Goal: Task Accomplishment & Management: Manage account settings

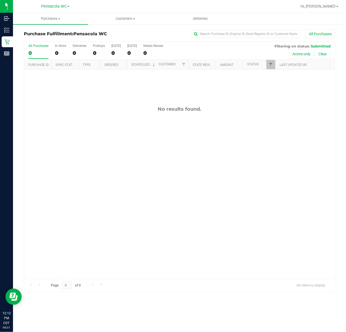
click at [72, 137] on div "No results found." at bounding box center [179, 191] width 311 height 245
click at [78, 147] on div "No results found." at bounding box center [179, 191] width 311 height 245
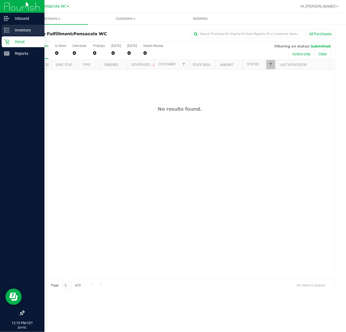
click at [11, 31] on p "Inventory" at bounding box center [25, 30] width 33 height 7
click at [26, 29] on p "Inventory" at bounding box center [25, 30] width 33 height 7
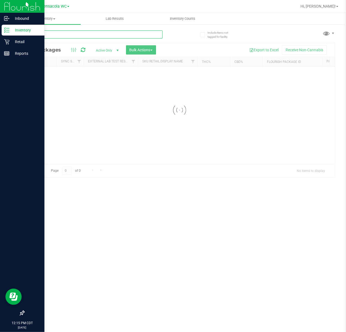
click at [74, 32] on input "text" at bounding box center [93, 34] width 139 height 8
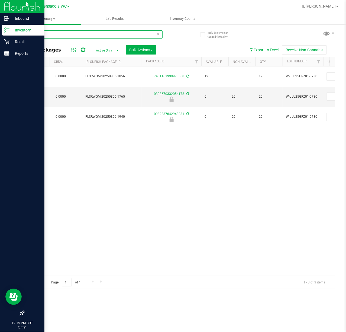
scroll to position [0, 181]
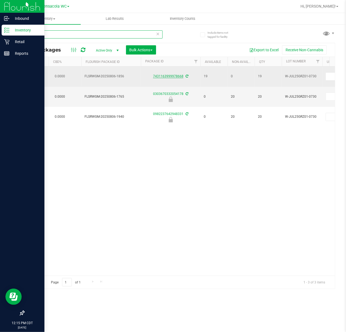
type input "grz"
click at [164, 74] on link "7431163999978668" at bounding box center [168, 76] width 30 height 4
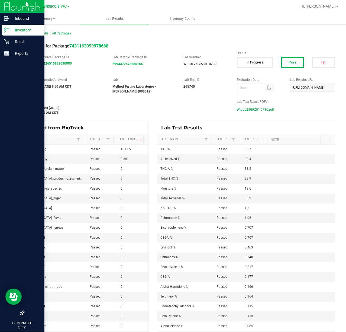
scroll to position [0, 0]
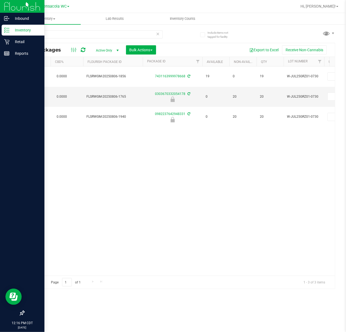
scroll to position [0, 201]
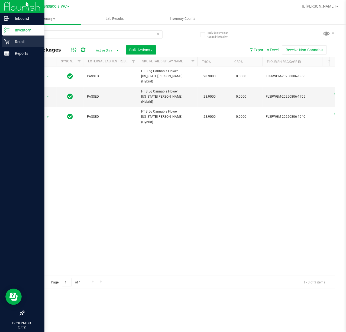
click at [6, 43] on icon at bounding box center [6, 41] width 5 height 5
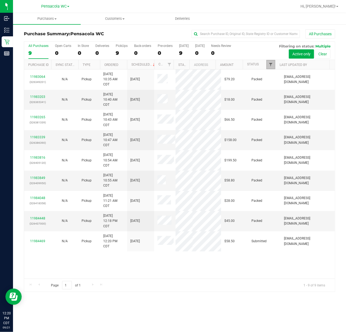
click at [270, 64] on span "Filter" at bounding box center [270, 64] width 4 height 4
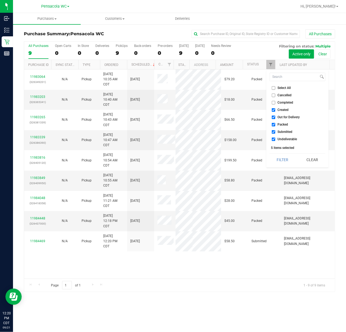
click at [282, 88] on span "Select All" at bounding box center [284, 87] width 13 height 3
click at [275, 88] on input "Select All" at bounding box center [274, 88] width 4 height 4
checkbox input "true"
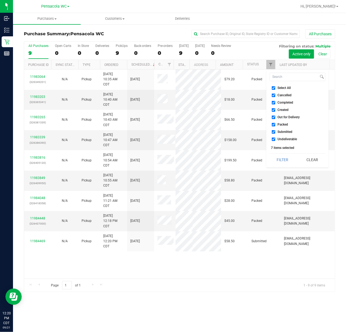
click at [285, 88] on span "Select All" at bounding box center [284, 87] width 13 height 3
click at [275, 88] on input "Select All" at bounding box center [274, 88] width 4 height 4
checkbox input "false"
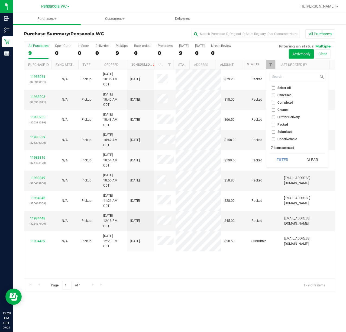
checkbox input "false"
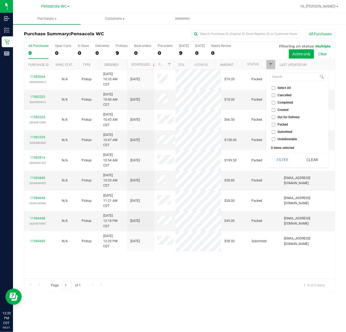
click at [286, 131] on span "Submitted" at bounding box center [285, 131] width 15 height 3
click at [275, 131] on input "Submitted" at bounding box center [274, 132] width 4 height 4
checkbox input "true"
click at [287, 160] on button "Filter" at bounding box center [283, 160] width 26 height 12
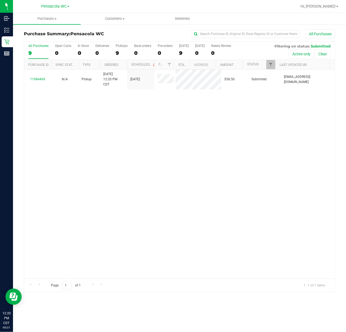
click at [75, 143] on div "11984469 N/A Pickup [DATE] 12:20 PM CDT 9/21/2025 $58.50 Submitted [EMAIL_ADDRE…" at bounding box center [179, 173] width 311 height 209
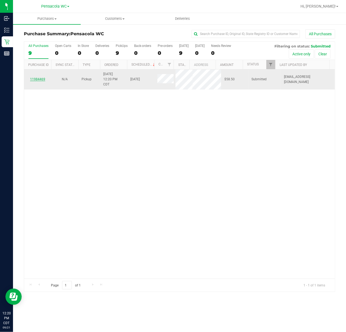
click at [34, 79] on link "11984469" at bounding box center [37, 79] width 15 height 4
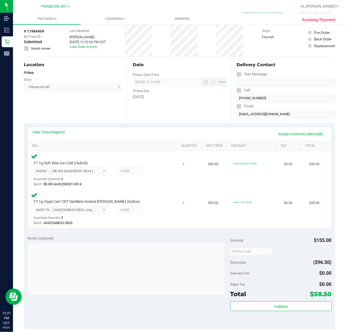
scroll to position [60, 0]
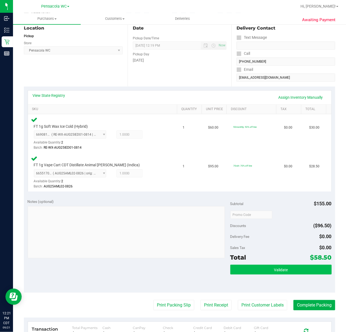
click at [262, 274] on button "Validate" at bounding box center [280, 269] width 101 height 10
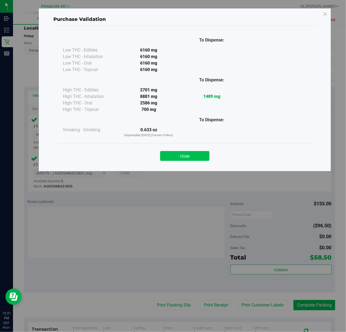
click at [196, 157] on button "Close" at bounding box center [184, 156] width 49 height 10
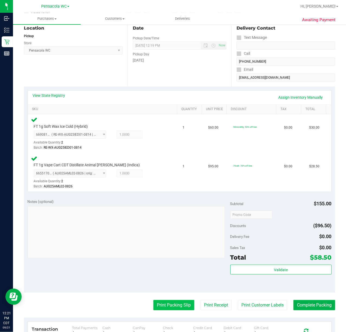
click at [173, 302] on button "Print Packing Slip" at bounding box center [173, 305] width 41 height 10
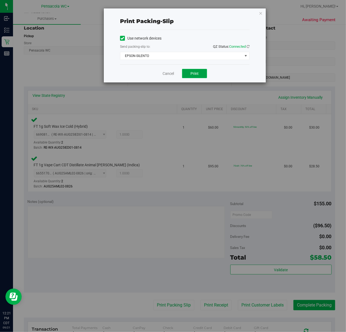
click at [194, 74] on span "Print" at bounding box center [194, 73] width 8 height 4
click at [260, 10] on icon "button" at bounding box center [261, 13] width 4 height 7
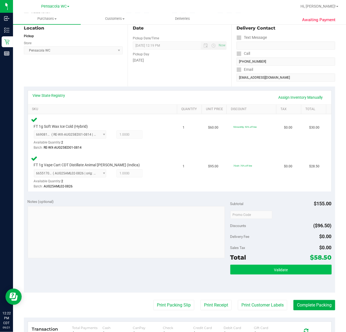
click at [280, 270] on span "Validate" at bounding box center [281, 269] width 14 height 4
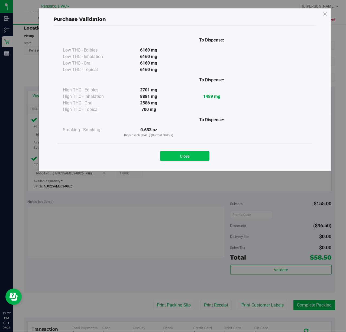
click at [196, 160] on button "Close" at bounding box center [184, 156] width 49 height 10
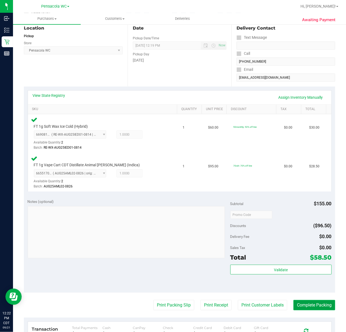
click at [304, 302] on button "Complete Packing" at bounding box center [314, 305] width 42 height 10
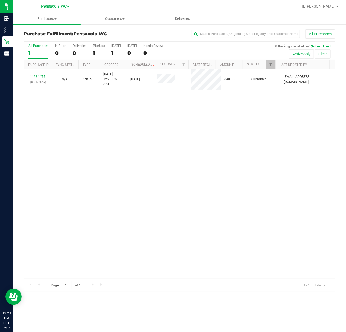
click at [68, 114] on div "11984475 (326427546) N/A Pickup [DATE] 12:20 PM CDT 9/21/2025 $40.00 Submitted …" at bounding box center [179, 173] width 311 height 209
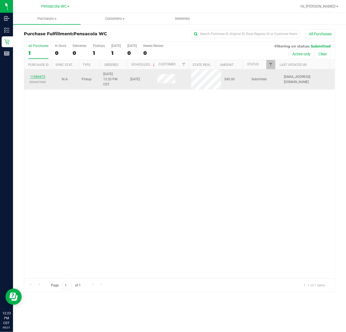
click at [37, 77] on link "11984475" at bounding box center [37, 77] width 15 height 4
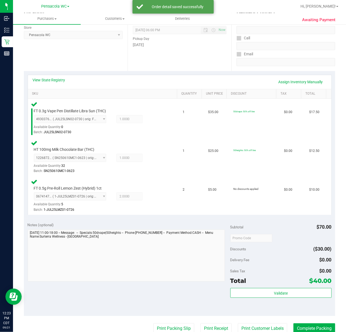
scroll to position [72, 0]
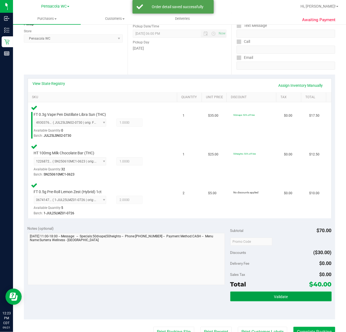
click at [262, 299] on button "Validate" at bounding box center [280, 296] width 101 height 10
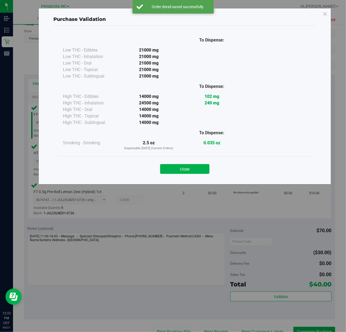
click at [191, 180] on div "Purchase Validation To Dispense: Low THC - Edibles 21000 mg" at bounding box center [184, 96] width 293 height 176
click at [190, 166] on button "Close" at bounding box center [184, 169] width 49 height 10
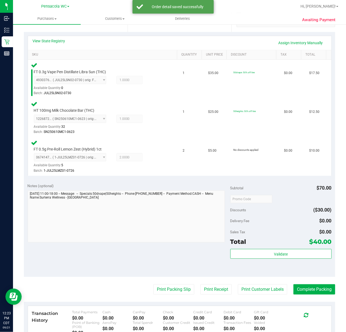
scroll to position [141, 0]
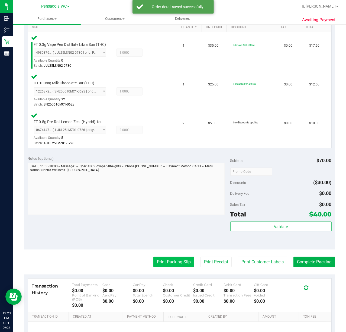
click at [170, 262] on button "Print Packing Slip" at bounding box center [173, 262] width 41 height 10
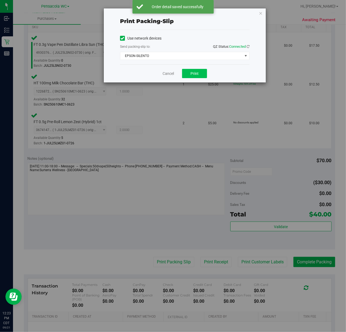
click at [191, 70] on button "Print" at bounding box center [194, 73] width 25 height 9
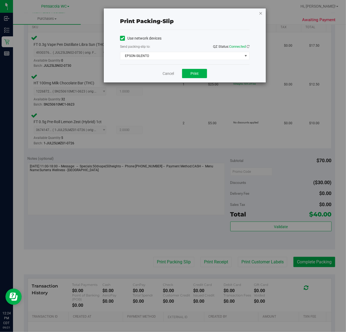
click at [262, 10] on icon "button" at bounding box center [261, 13] width 4 height 7
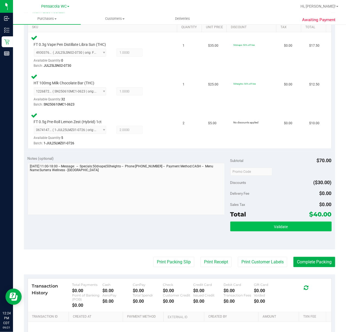
click at [287, 230] on button "Validate" at bounding box center [280, 226] width 101 height 10
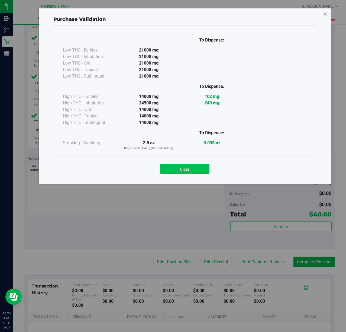
click at [194, 171] on button "Close" at bounding box center [184, 169] width 49 height 10
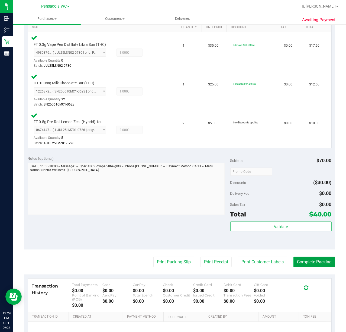
click at [310, 261] on button "Complete Packing" at bounding box center [314, 262] width 42 height 10
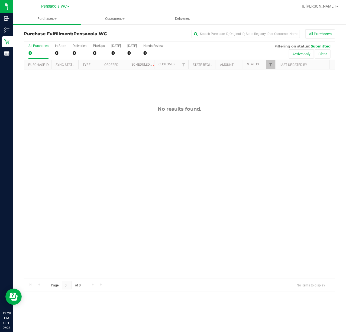
click at [5, 30] on icon at bounding box center [6, 29] width 5 height 5
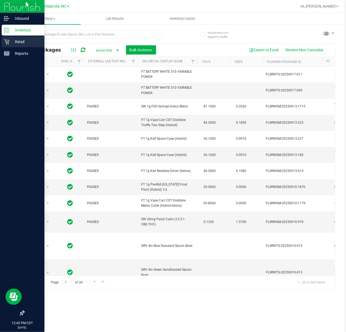
drag, startPoint x: 11, startPoint y: 43, endPoint x: 1, endPoint y: 42, distance: 10.6
click at [11, 43] on p "Retail" at bounding box center [25, 41] width 33 height 7
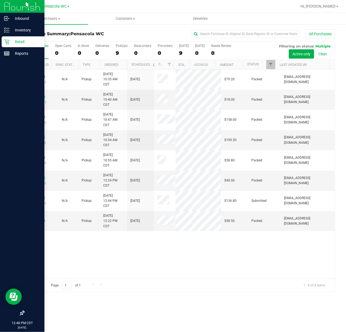
click at [116, 250] on div "11983064 (326349201) N/A Pickup [DATE] 10:35 AM CDT 9/21/2025 $79.20 Packed [EM…" at bounding box center [179, 173] width 311 height 209
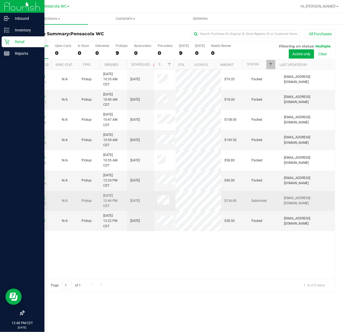
click at [33, 199] on link "11984612" at bounding box center [37, 198] width 15 height 4
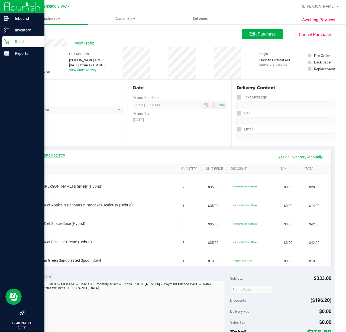
click at [53, 156] on link "View State Registry" at bounding box center [49, 154] width 33 height 5
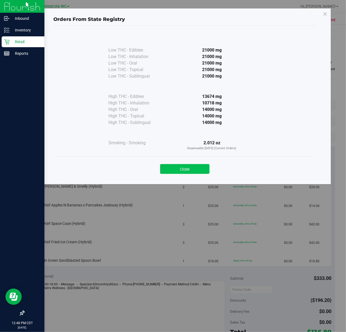
click at [189, 164] on button "Close" at bounding box center [184, 169] width 49 height 10
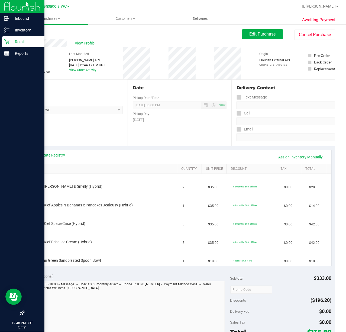
click at [53, 153] on link "View State Registry" at bounding box center [49, 154] width 33 height 5
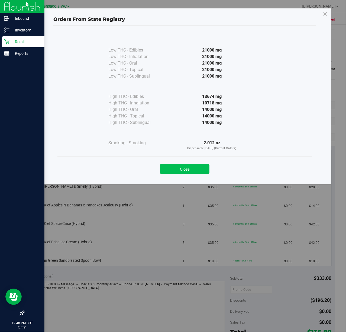
click at [182, 169] on button "Close" at bounding box center [184, 169] width 49 height 10
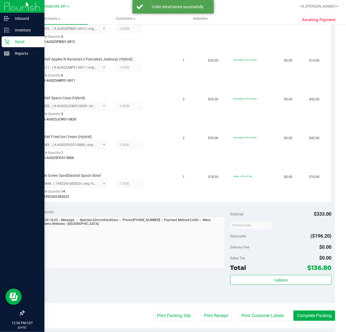
scroll to position [159, 0]
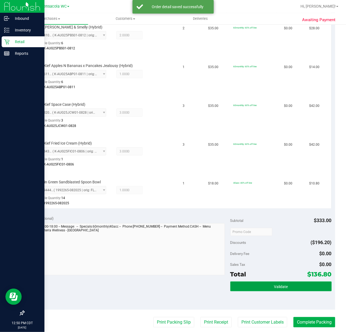
click at [284, 287] on button "Validate" at bounding box center [280, 286] width 101 height 10
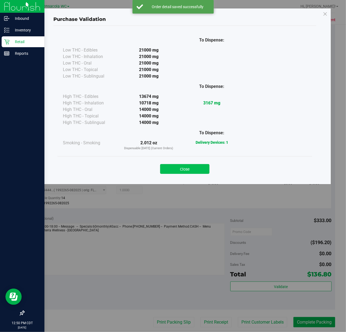
click at [191, 171] on button "Close" at bounding box center [184, 169] width 49 height 10
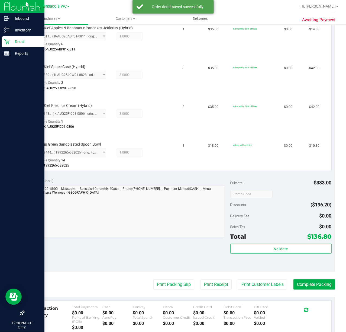
scroll to position [202, 0]
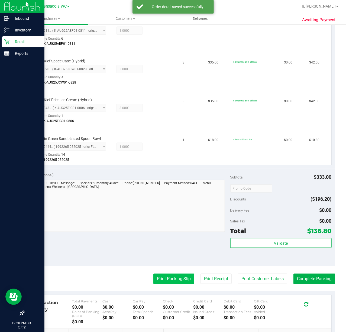
click at [172, 278] on button "Print Packing Slip" at bounding box center [173, 278] width 41 height 10
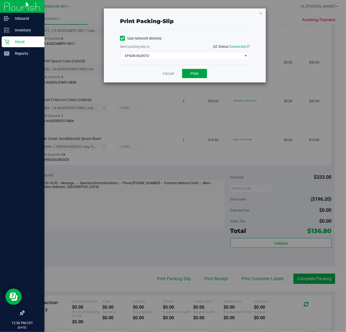
click at [199, 74] on button "Print" at bounding box center [194, 73] width 25 height 9
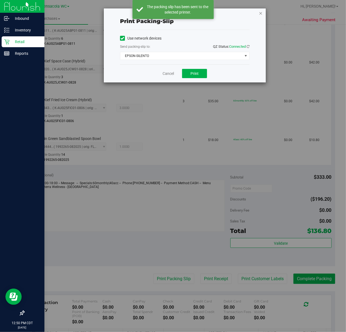
click at [260, 12] on icon "button" at bounding box center [261, 13] width 4 height 7
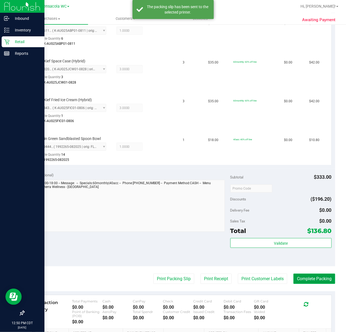
click at [312, 278] on button "Complete Packing" at bounding box center [314, 278] width 42 height 10
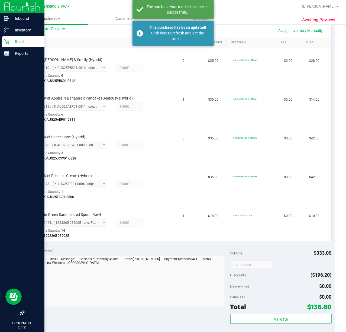
scroll to position [0, 0]
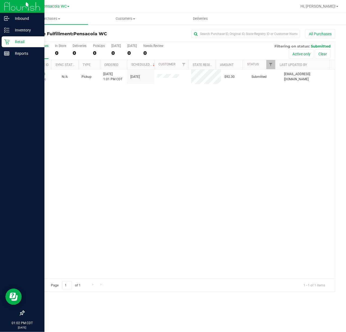
click at [86, 132] on div "11984710 (326451030) N/A Pickup [DATE] 1:01 PM CDT 9/21/2025 $92.30 Submitted […" at bounding box center [179, 173] width 311 height 209
click at [39, 74] on link "11984710" at bounding box center [37, 74] width 15 height 4
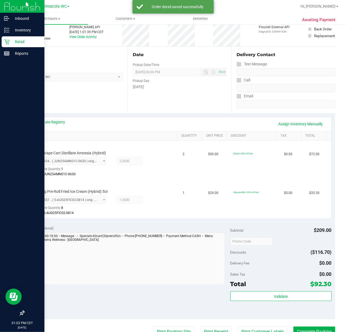
scroll to position [70, 0]
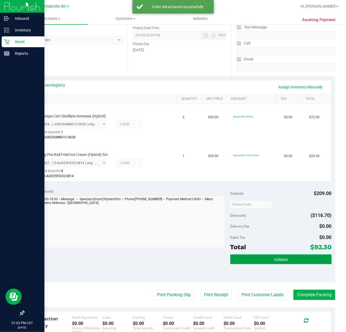
click at [270, 255] on button "Validate" at bounding box center [280, 259] width 101 height 10
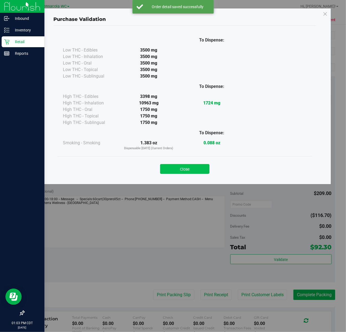
click at [192, 167] on button "Close" at bounding box center [184, 169] width 49 height 10
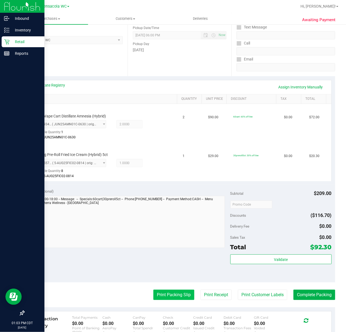
click at [175, 300] on button "Print Packing Slip" at bounding box center [173, 294] width 41 height 10
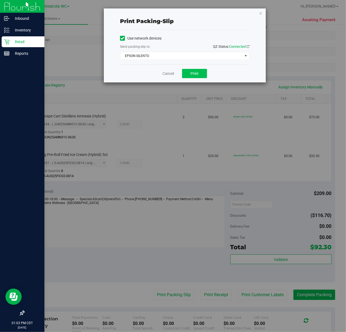
click at [194, 74] on span "Print" at bounding box center [194, 73] width 8 height 4
click at [260, 12] on icon "button" at bounding box center [261, 13] width 4 height 7
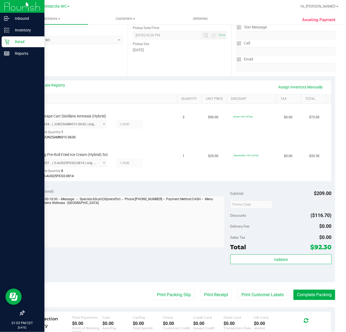
click at [175, 296] on button "Print Packing Slip" at bounding box center [173, 294] width 41 height 10
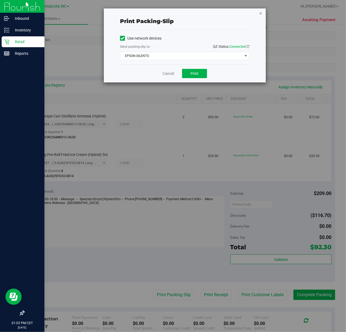
click at [262, 15] on icon "button" at bounding box center [261, 13] width 4 height 7
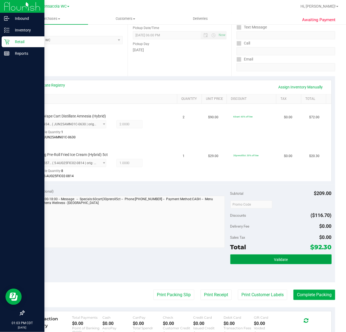
click at [291, 255] on button "Validate" at bounding box center [280, 259] width 101 height 10
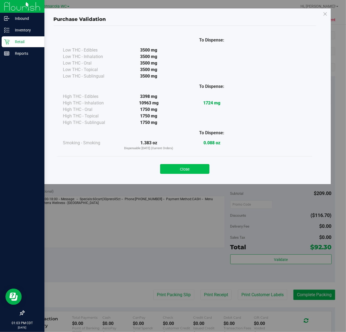
click at [194, 165] on button "Close" at bounding box center [184, 169] width 49 height 10
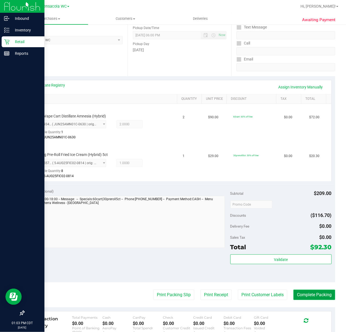
click at [309, 298] on button "Complete Packing" at bounding box center [314, 294] width 42 height 10
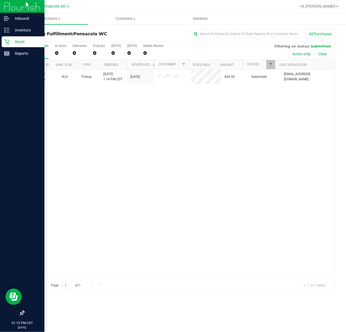
click at [178, 172] on div "11984789 (326454914) N/A Pickup [DATE] 1:14 PM CDT 9/21/2025 $49.50 Submitted […" at bounding box center [179, 173] width 311 height 209
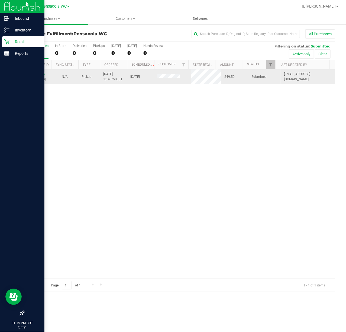
click at [37, 74] on link "11984789" at bounding box center [37, 74] width 15 height 4
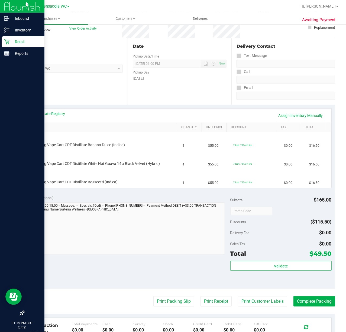
scroll to position [45, 0]
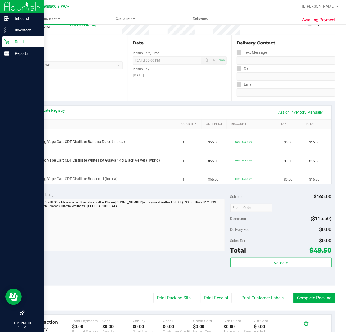
click at [170, 184] on td "FT 0.5g Vape Cart CDT Distillate Bosscotti (Indica)" at bounding box center [104, 175] width 152 height 18
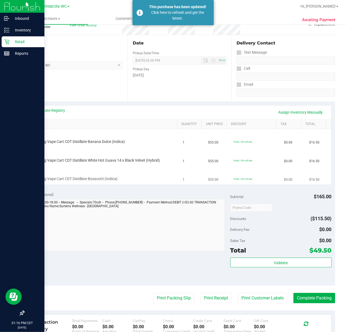
scroll to position [0, 0]
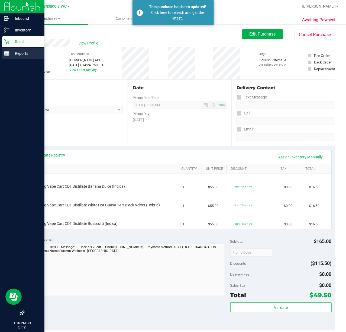
click at [7, 53] on line at bounding box center [6, 53] width 5 height 0
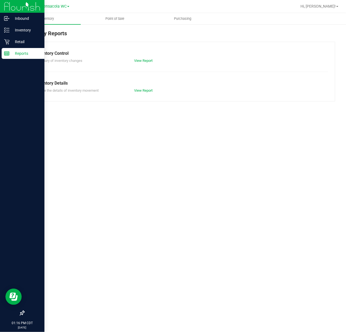
click at [18, 40] on p "Retail" at bounding box center [25, 41] width 33 height 7
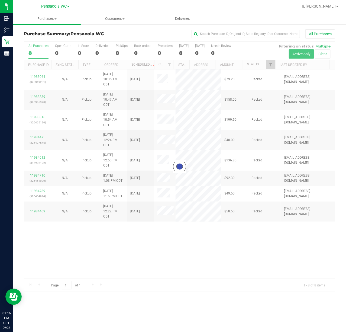
click at [271, 63] on div at bounding box center [179, 166] width 311 height 249
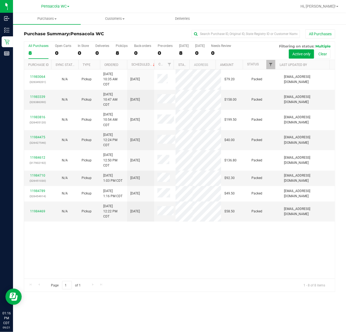
click at [270, 64] on span "Filter" at bounding box center [270, 64] width 4 height 4
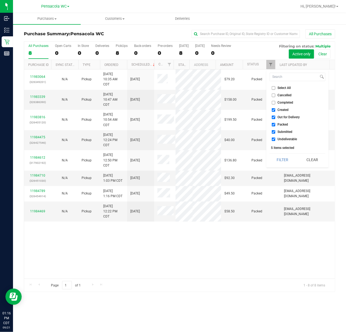
click at [282, 88] on span "Select All" at bounding box center [284, 87] width 13 height 3
click at [275, 88] on input "Select All" at bounding box center [274, 88] width 4 height 4
checkbox input "true"
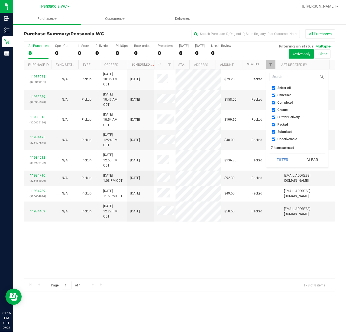
click at [285, 87] on span "Select All" at bounding box center [284, 87] width 13 height 3
click at [275, 87] on input "Select All" at bounding box center [274, 88] width 4 height 4
checkbox input "false"
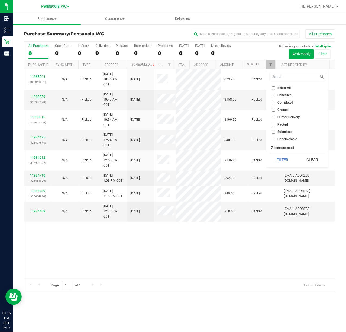
checkbox input "false"
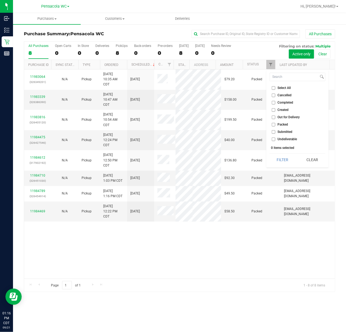
click at [281, 132] on span "Submitted" at bounding box center [285, 131] width 15 height 3
click at [275, 132] on input "Submitted" at bounding box center [274, 132] width 4 height 4
checkbox input "true"
click at [278, 160] on button "Filter" at bounding box center [283, 160] width 26 height 12
